Goal: Task Accomplishment & Management: Manage account settings

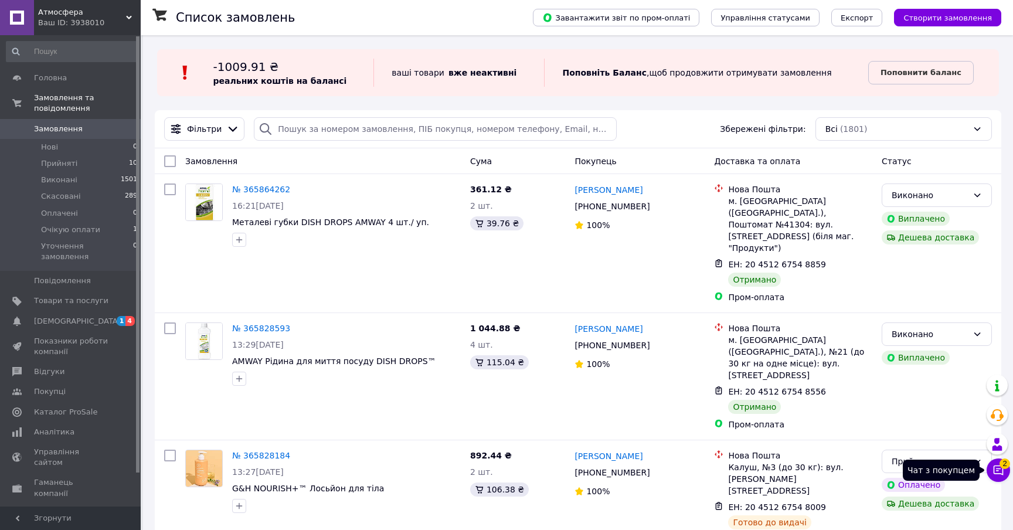
click at [1002, 469] on icon at bounding box center [999, 471] width 10 height 10
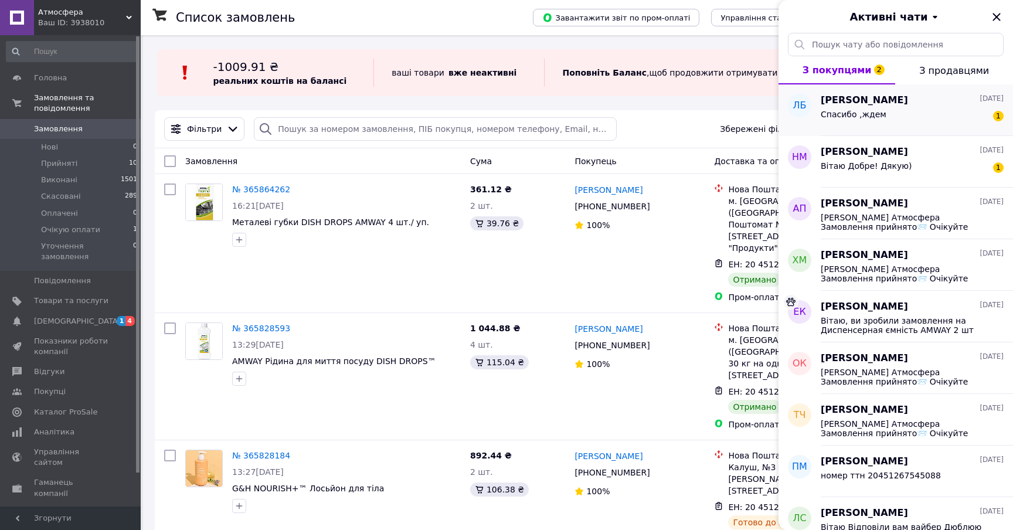
click at [928, 120] on div "Спасибо ,ждем 1" at bounding box center [912, 116] width 183 height 19
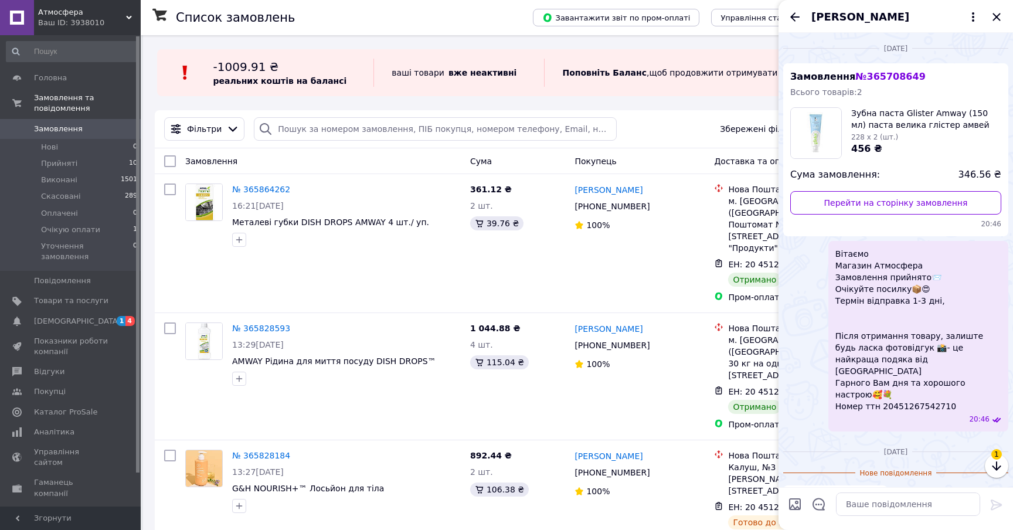
scroll to position [18, 0]
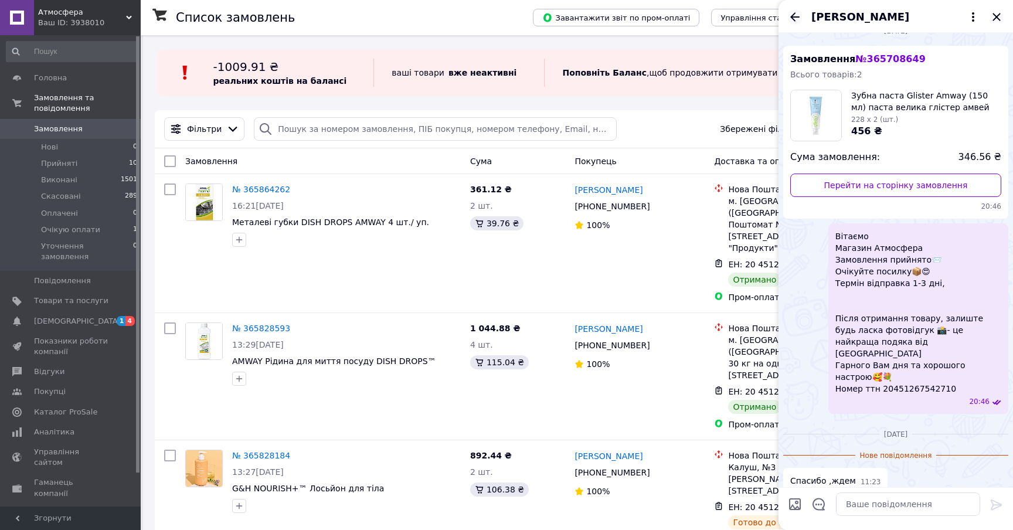
click at [793, 19] on icon "Назад" at bounding box center [795, 16] width 9 height 9
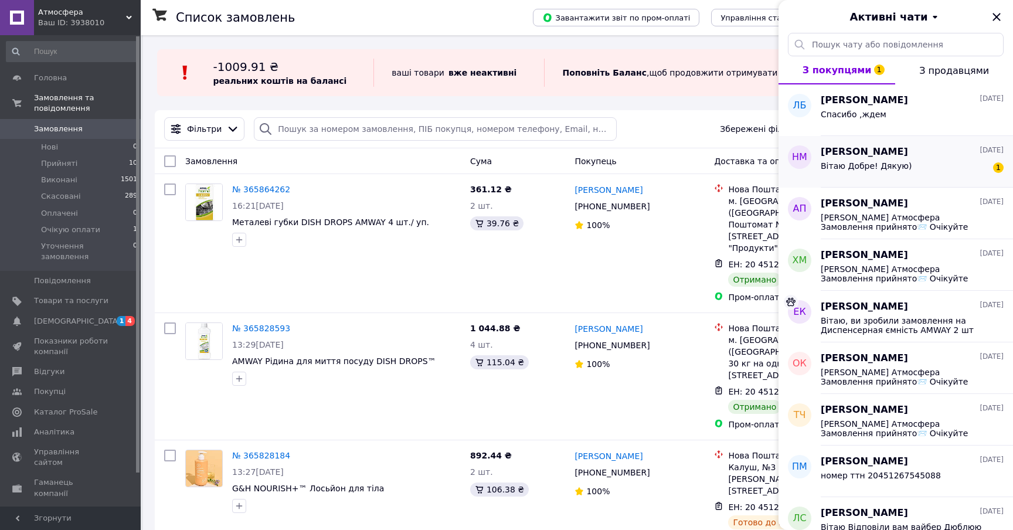
click at [859, 161] on div "Вітаю Добре! Дякую) 1" at bounding box center [912, 168] width 183 height 19
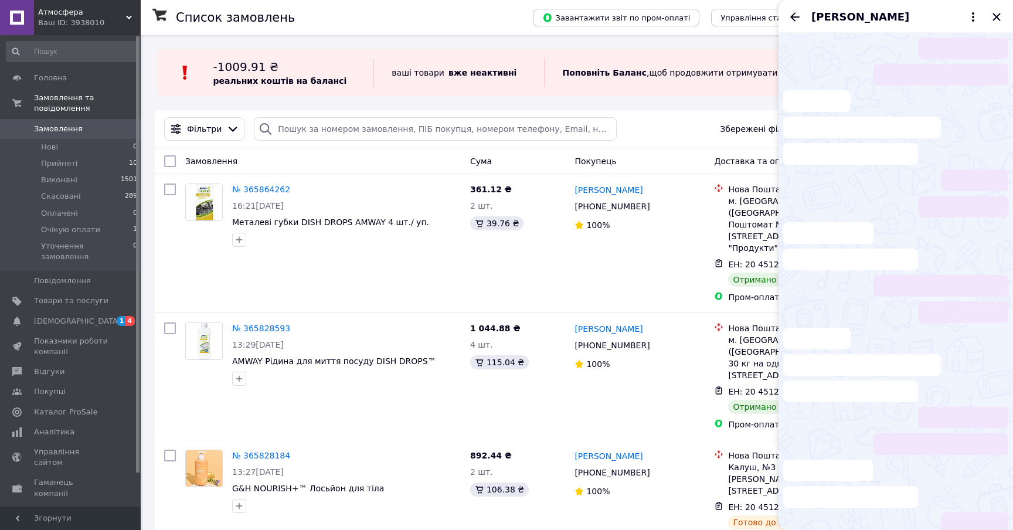
scroll to position [1, 0]
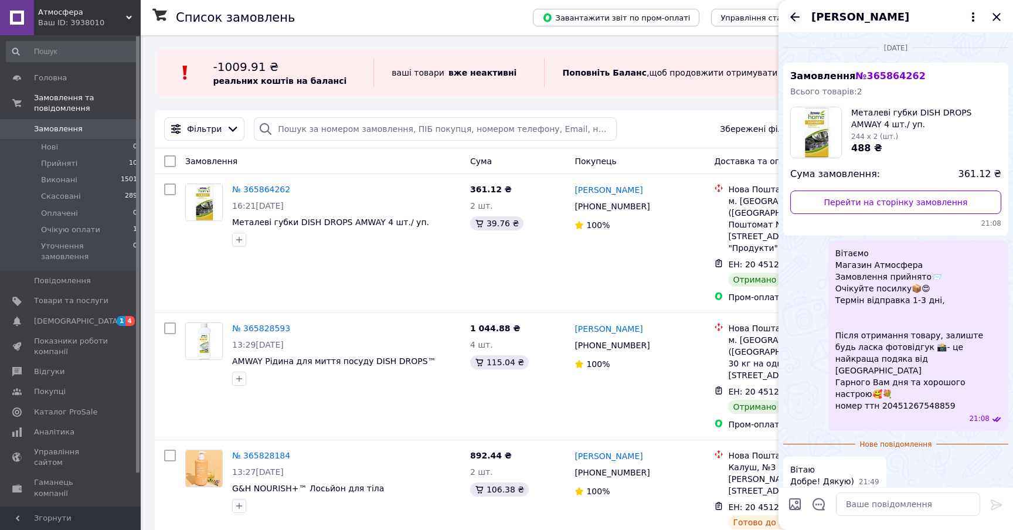
click at [794, 17] on icon "Назад" at bounding box center [795, 16] width 9 height 9
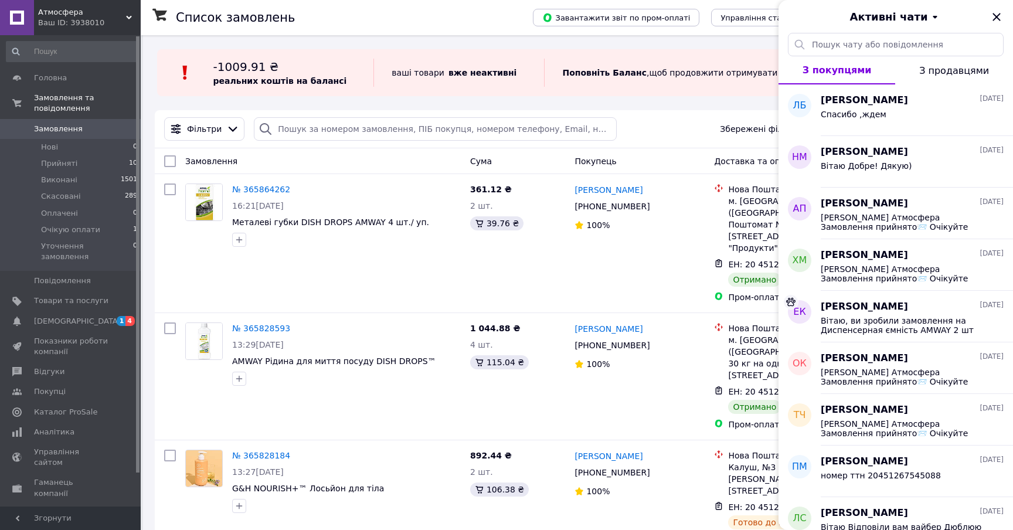
click at [1001, 8] on div "Активні чати" at bounding box center [896, 16] width 235 height 33
click at [993, 24] on div "Активні чати" at bounding box center [896, 16] width 235 height 33
click at [994, 18] on icon "Закрити" at bounding box center [997, 17] width 14 height 14
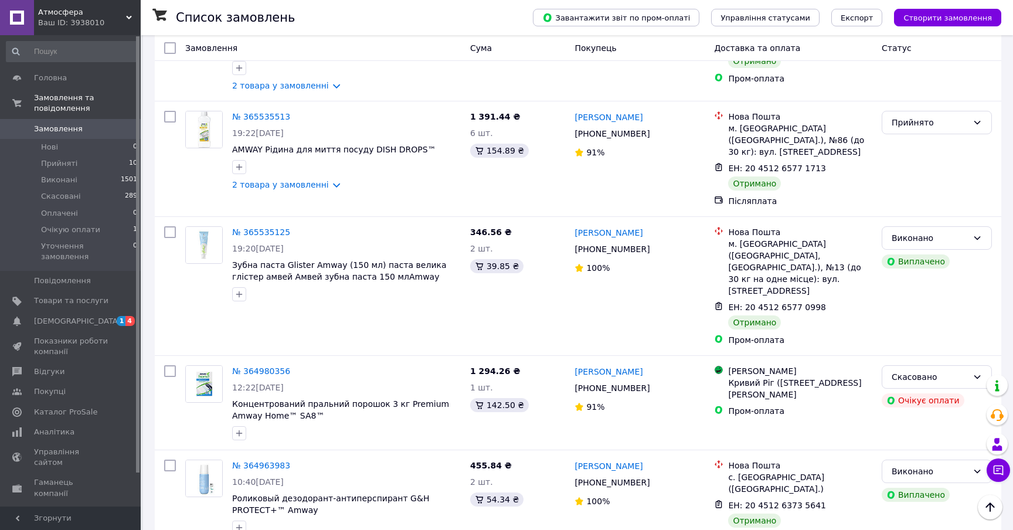
scroll to position [1848, 0]
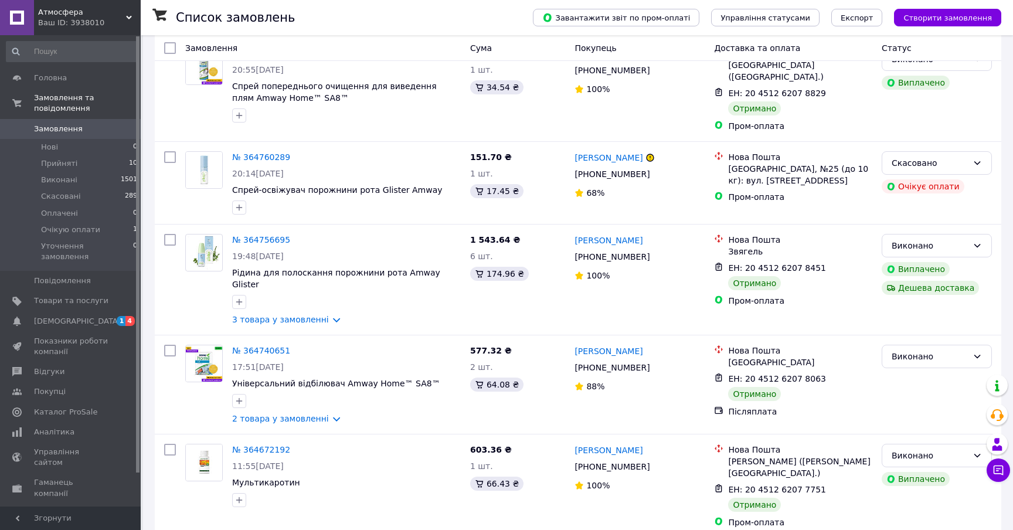
scroll to position [602, 0]
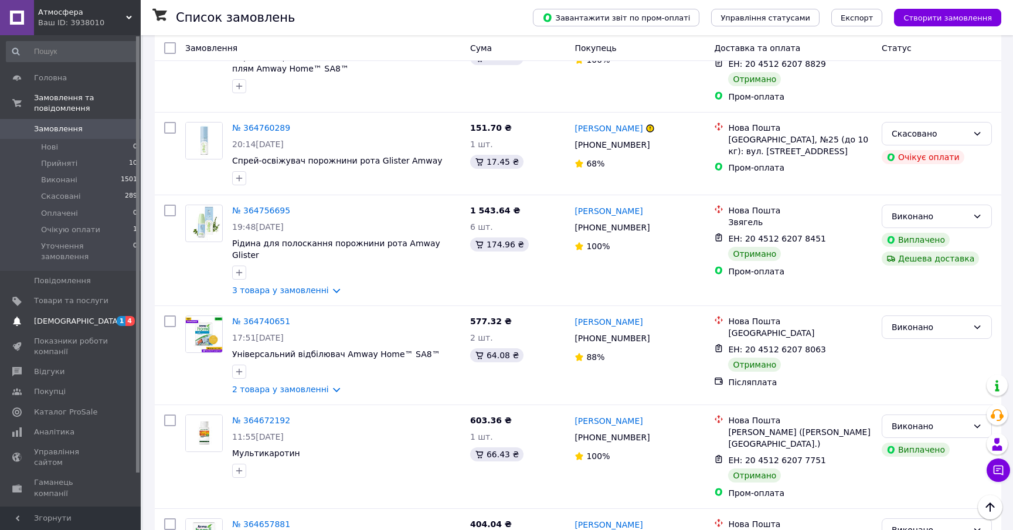
click at [83, 316] on span "[DEMOGRAPHIC_DATA]" at bounding box center [71, 321] width 74 height 11
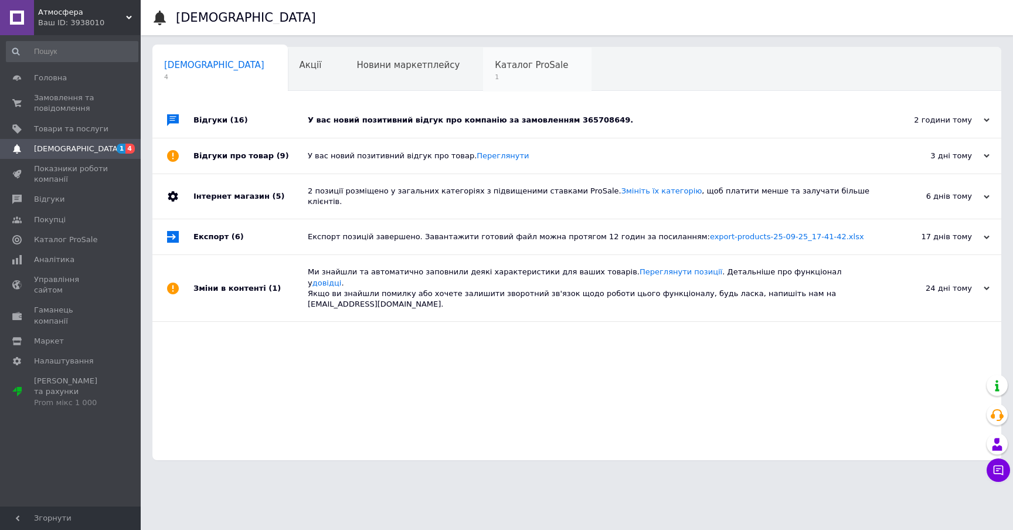
click at [487, 48] on div "Каталог ProSale 1" at bounding box center [537, 70] width 108 height 45
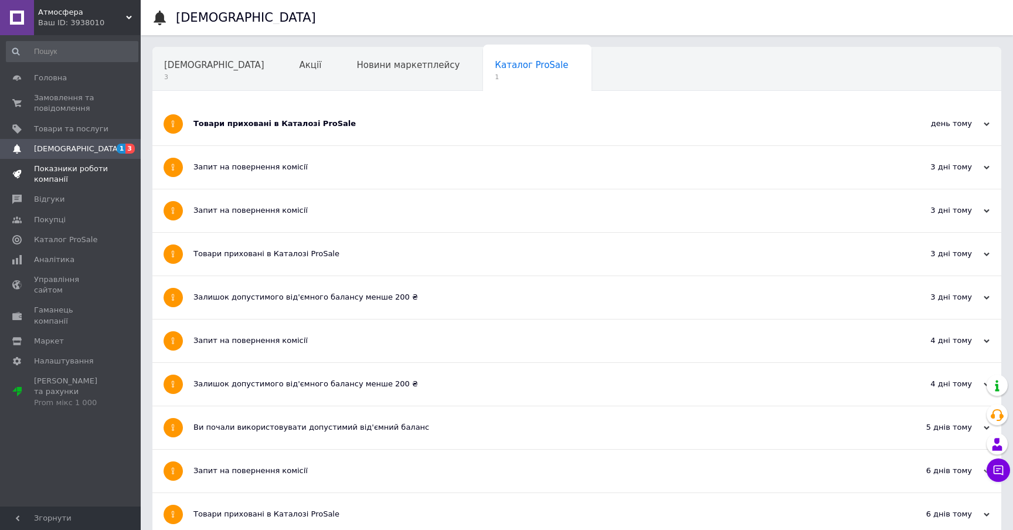
click at [84, 169] on span "Показники роботи компанії" at bounding box center [71, 174] width 74 height 21
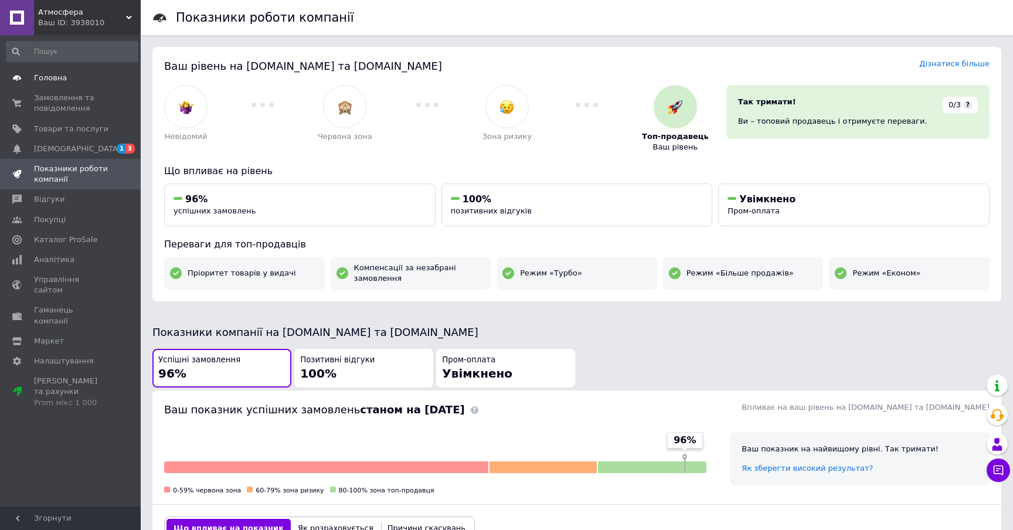
click at [57, 81] on span "Головна" at bounding box center [50, 78] width 33 height 11
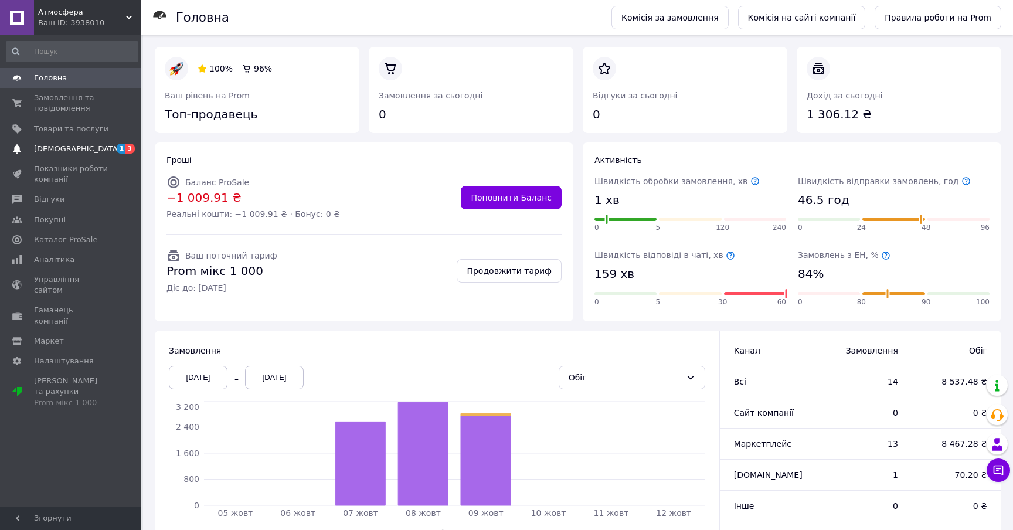
click at [59, 141] on link "Сповіщення 1 3" at bounding box center [72, 149] width 144 height 20
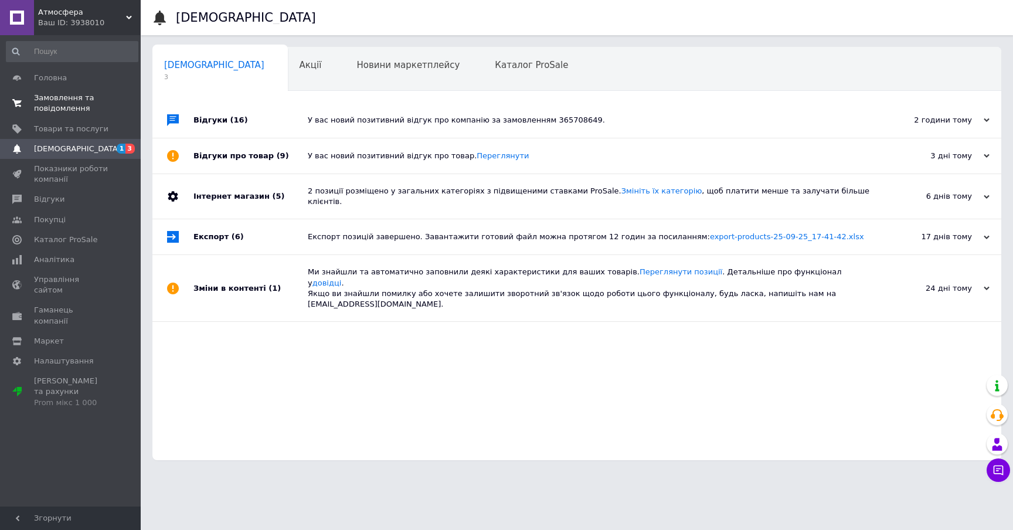
click at [55, 105] on span "Замовлення та повідомлення" at bounding box center [71, 103] width 74 height 21
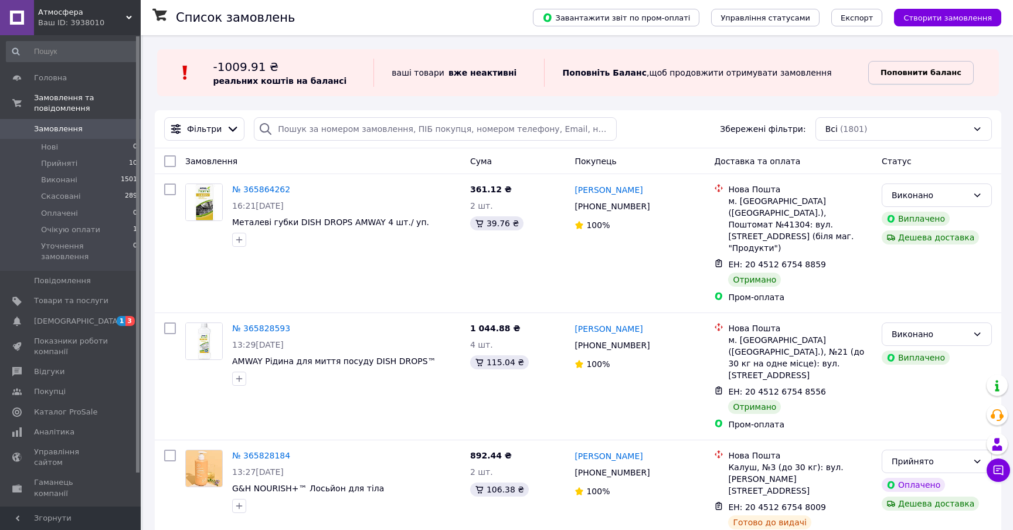
click at [931, 75] on b "Поповнити баланс" at bounding box center [921, 72] width 81 height 9
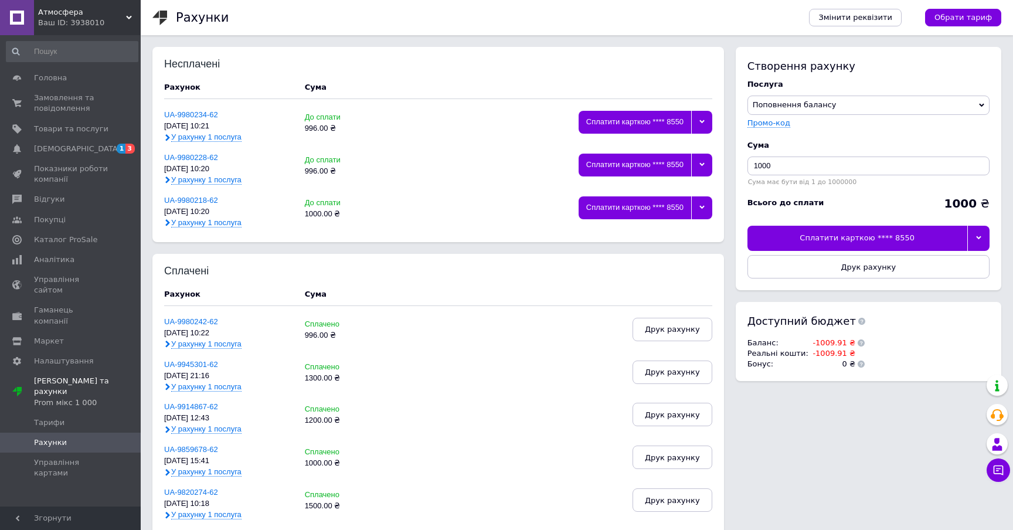
click at [700, 209] on icon at bounding box center [702, 207] width 5 height 5
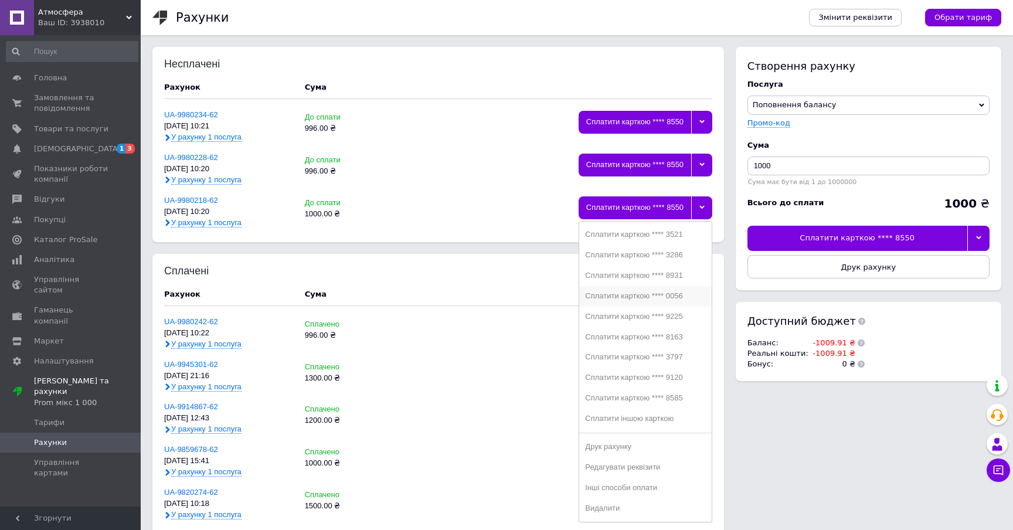
click at [685, 292] on div "Сплатити карткою **** 0056" at bounding box center [645, 296] width 120 height 9
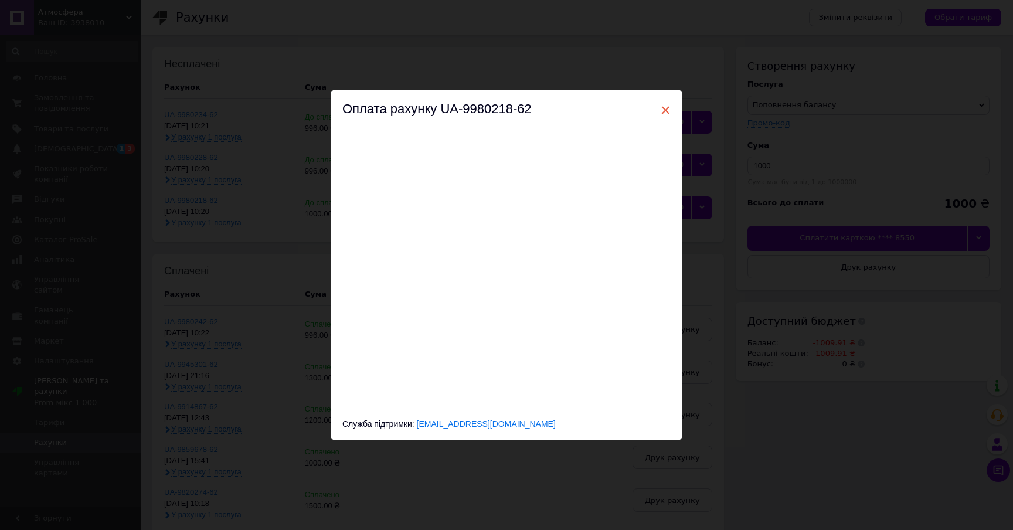
click at [666, 105] on span "×" at bounding box center [665, 110] width 11 height 20
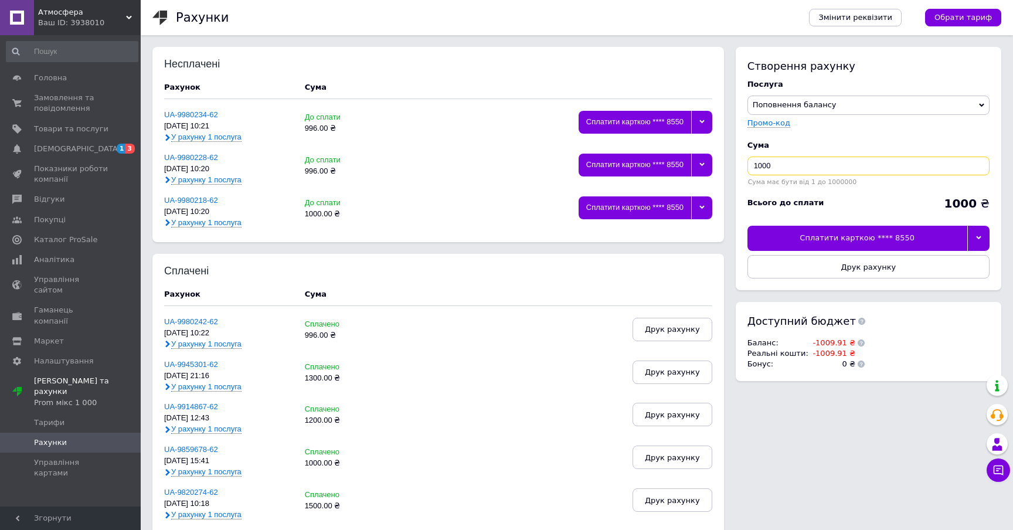
click at [774, 164] on input "1000" at bounding box center [869, 166] width 242 height 19
click at [767, 164] on input "10010" at bounding box center [869, 166] width 242 height 19
type input "1010"
click at [976, 239] on icon at bounding box center [978, 237] width 5 height 5
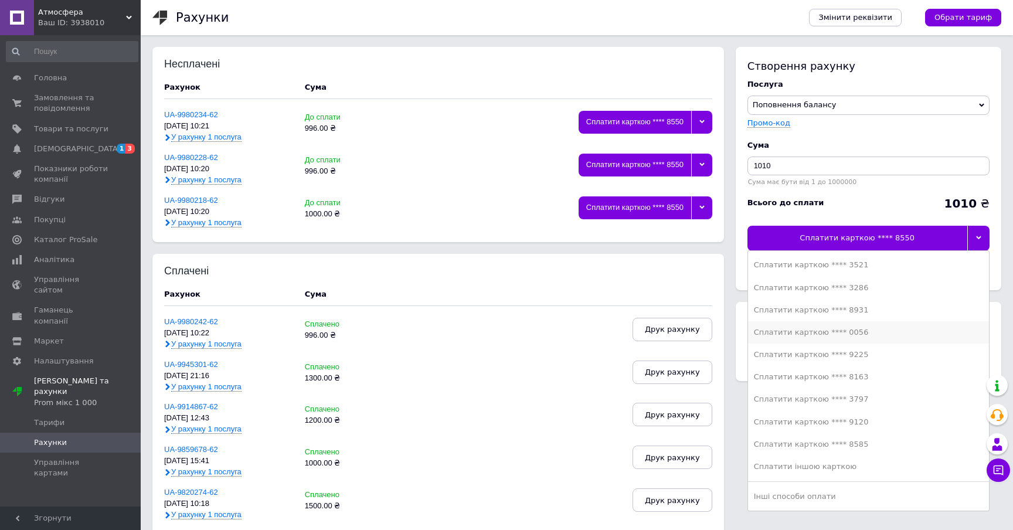
click at [900, 334] on div "Сплатити карткою **** 0056" at bounding box center [868, 332] width 229 height 11
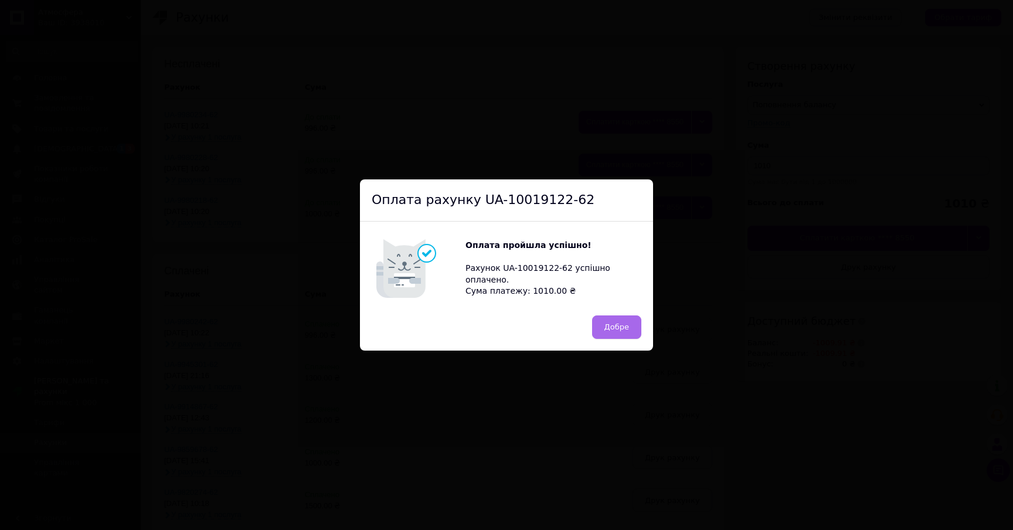
click at [616, 331] on span "Добре" at bounding box center [617, 327] width 25 height 9
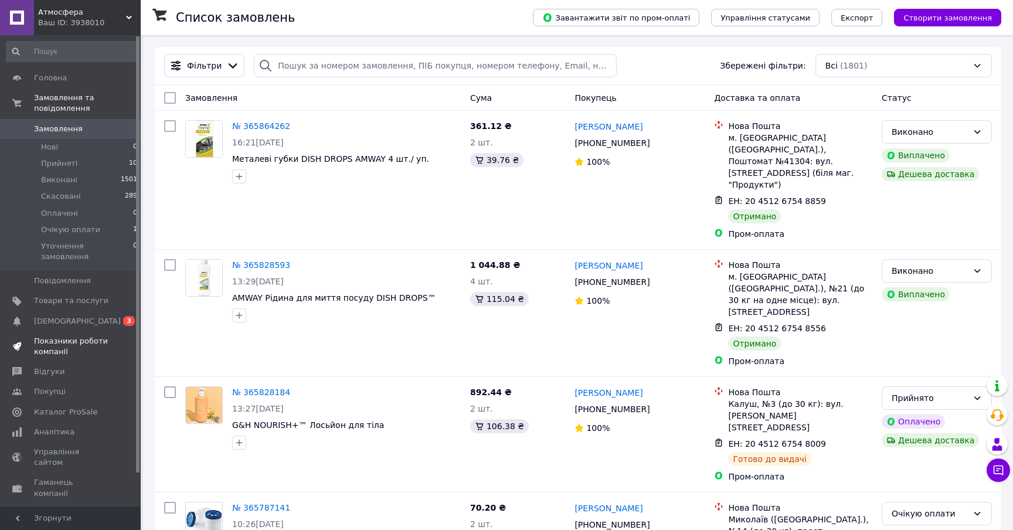
click at [65, 336] on span "Показники роботи компанії" at bounding box center [71, 346] width 74 height 21
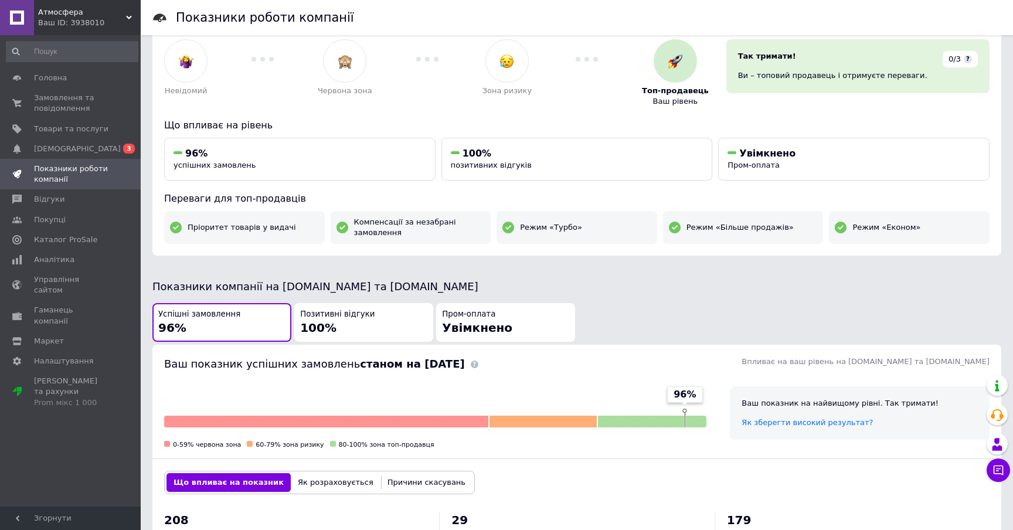
scroll to position [62, 0]
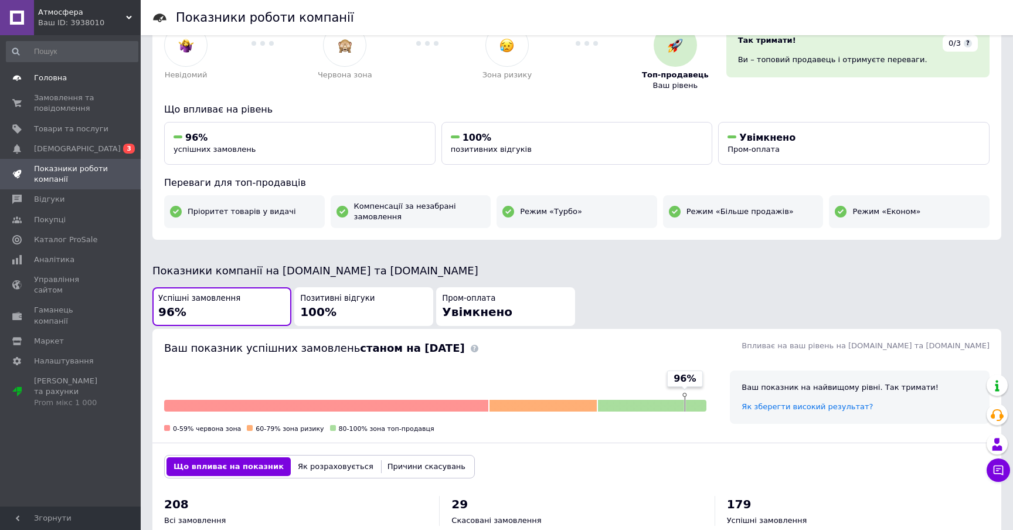
click at [52, 81] on span "Головна" at bounding box center [50, 78] width 33 height 11
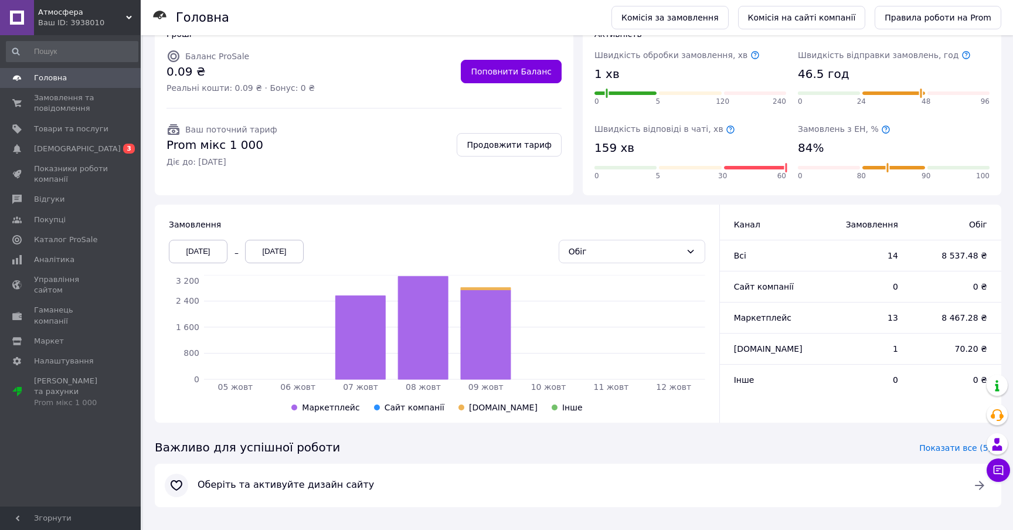
scroll to position [136, 0]
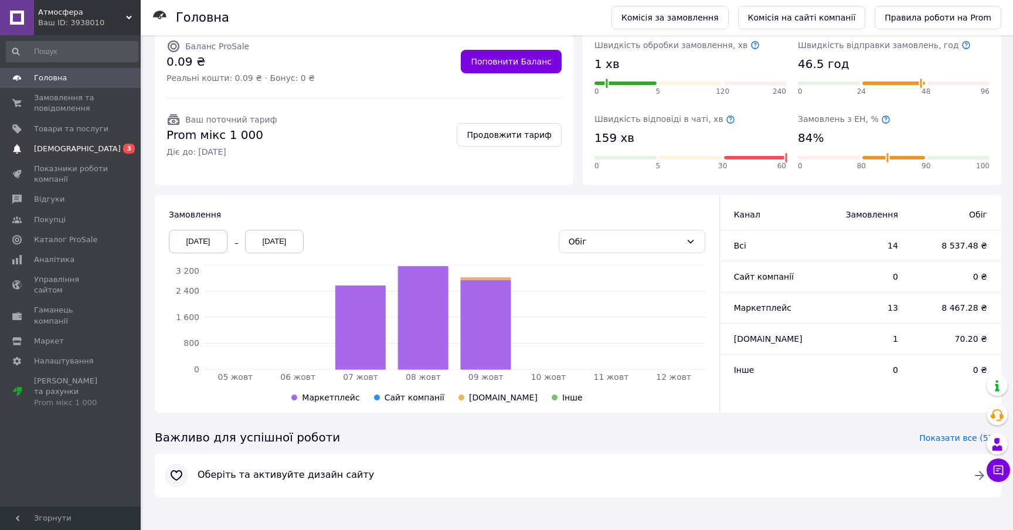
click at [44, 154] on span "[DEMOGRAPHIC_DATA]" at bounding box center [77, 149] width 87 height 11
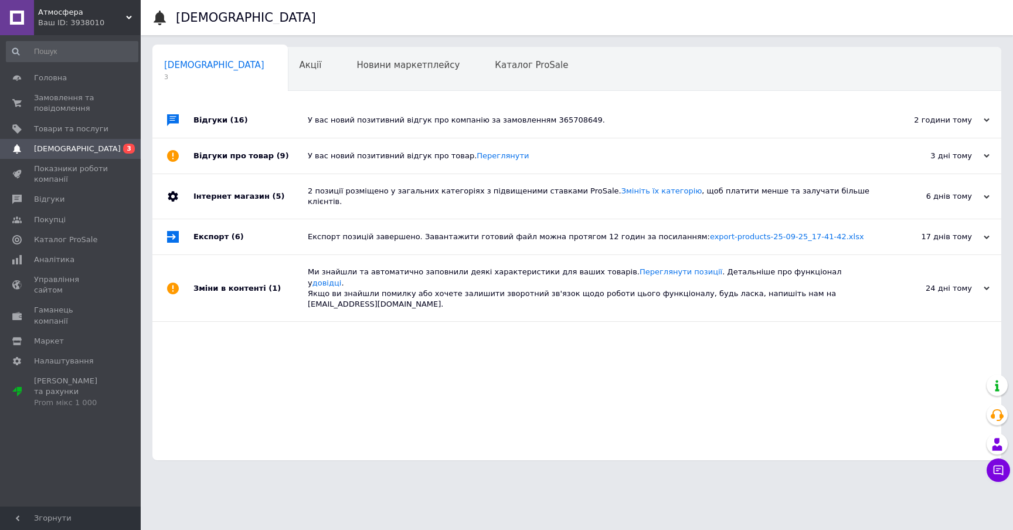
click at [987, 158] on use at bounding box center [987, 156] width 6 height 4
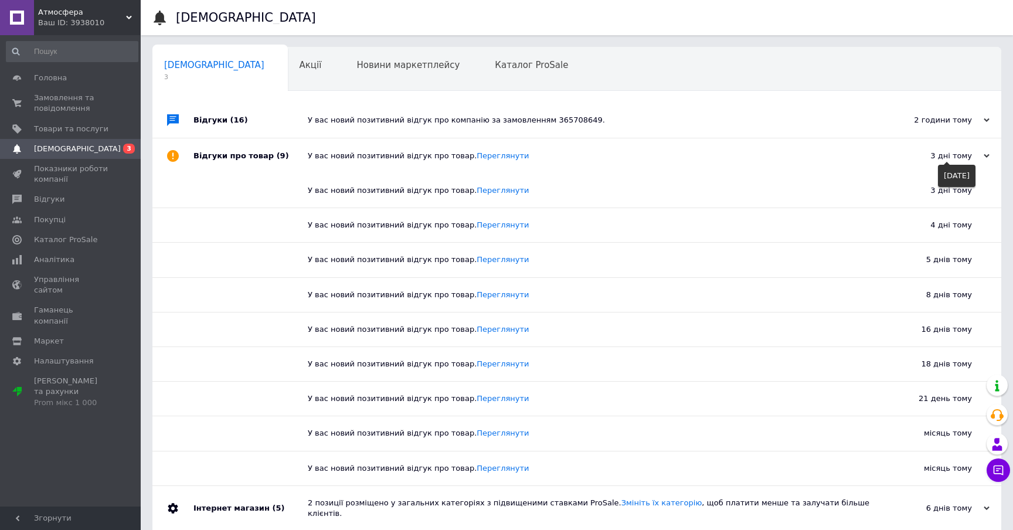
click at [987, 158] on use at bounding box center [987, 156] width 6 height 4
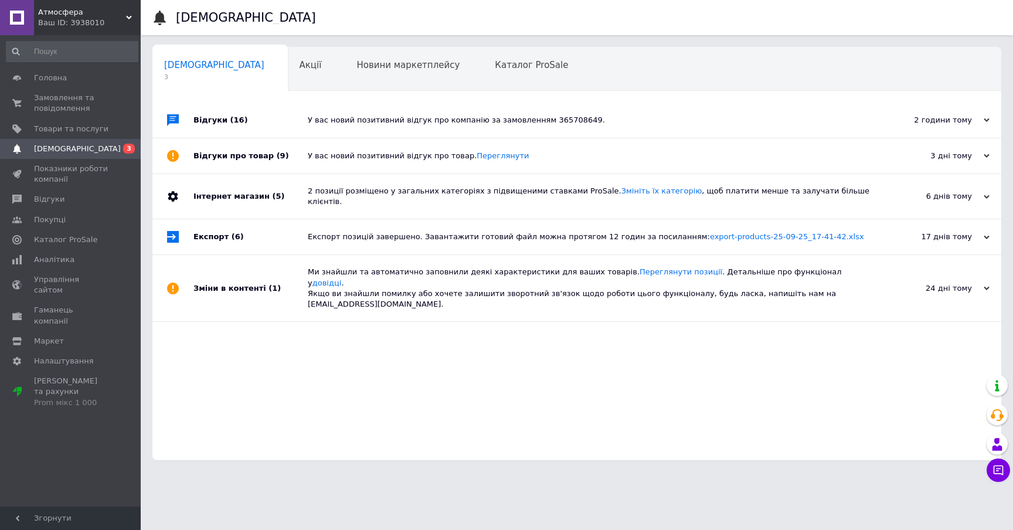
click at [988, 194] on icon at bounding box center [987, 197] width 6 height 6
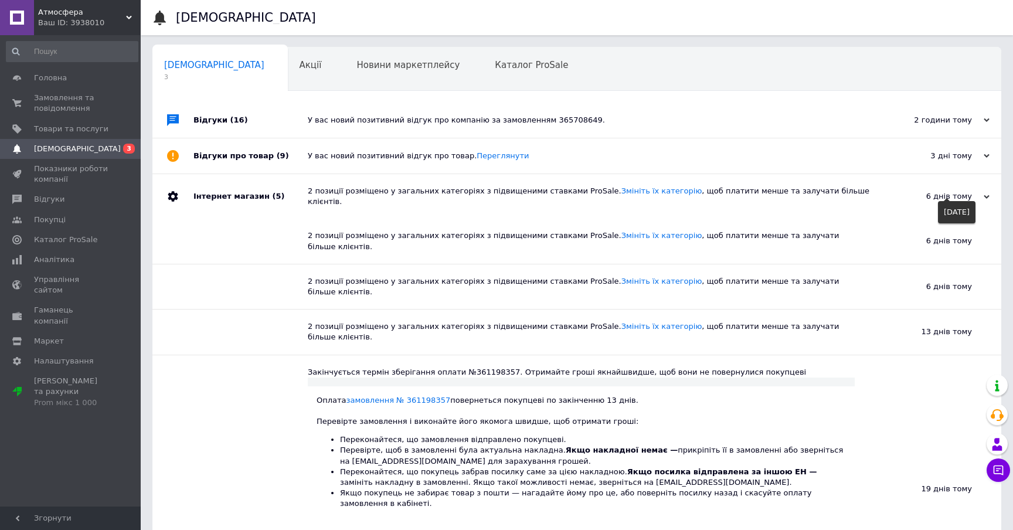
click at [988, 194] on icon at bounding box center [987, 197] width 6 height 6
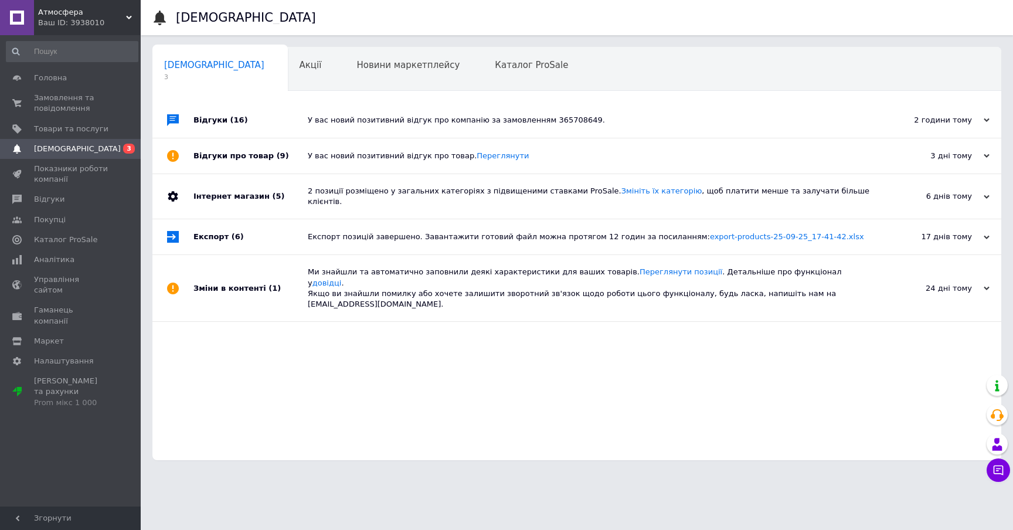
click at [990, 120] on div "2 години тому [DATE]" at bounding box center [937, 120] width 129 height 35
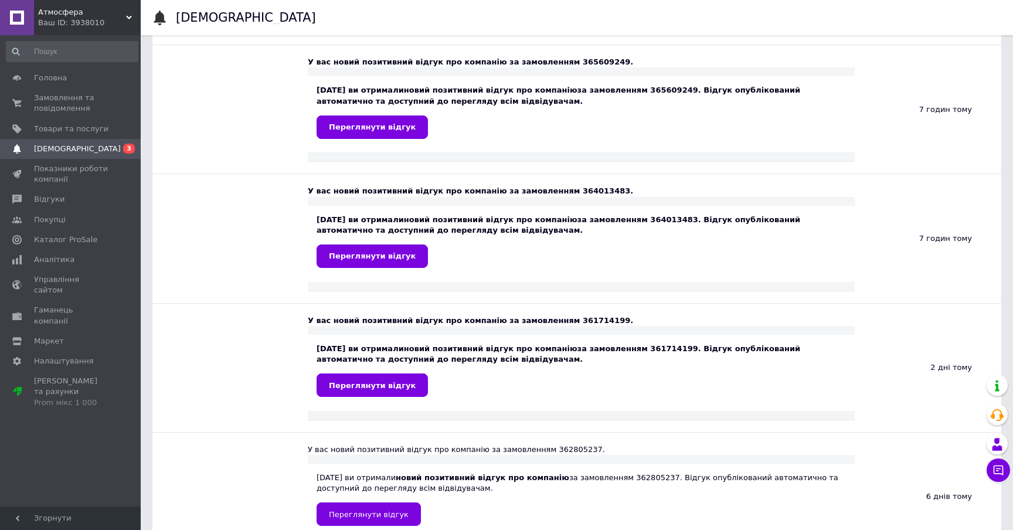
scroll to position [222, 0]
click at [48, 205] on link "Відгуки" at bounding box center [72, 199] width 144 height 20
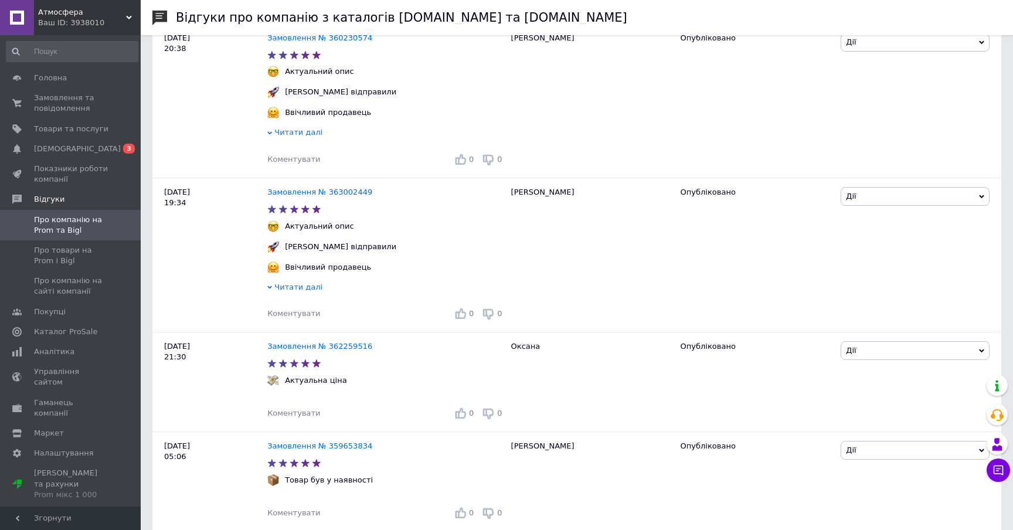
scroll to position [1295, 0]
click at [73, 148] on span "[DEMOGRAPHIC_DATA]" at bounding box center [77, 149] width 87 height 11
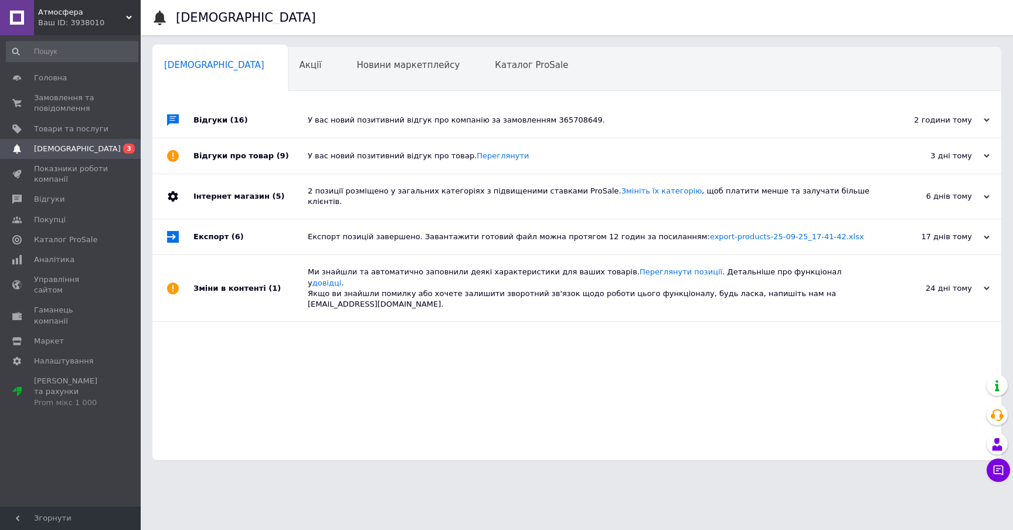
click at [986, 194] on icon at bounding box center [987, 197] width 6 height 6
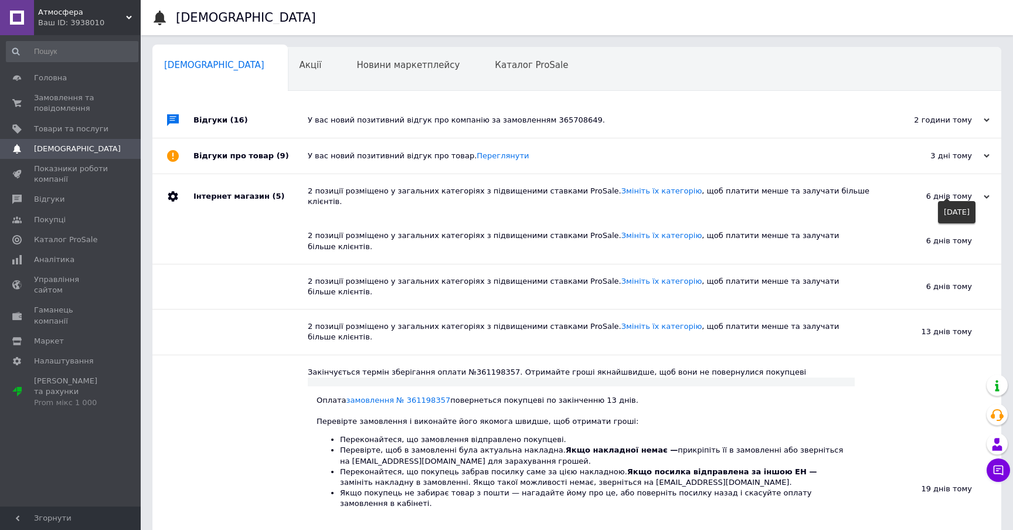
click at [986, 194] on icon at bounding box center [987, 197] width 6 height 6
